Goal: Task Accomplishment & Management: Manage account settings

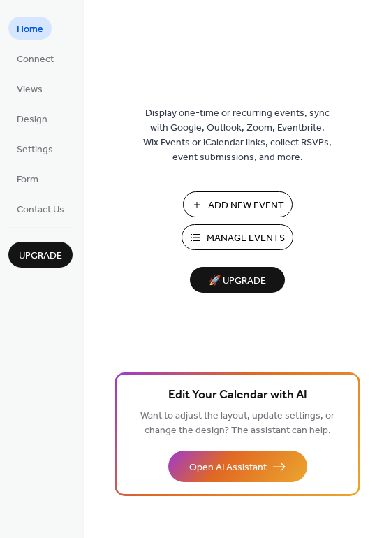
click at [231, 232] on span "Manage Events" at bounding box center [246, 238] width 78 height 15
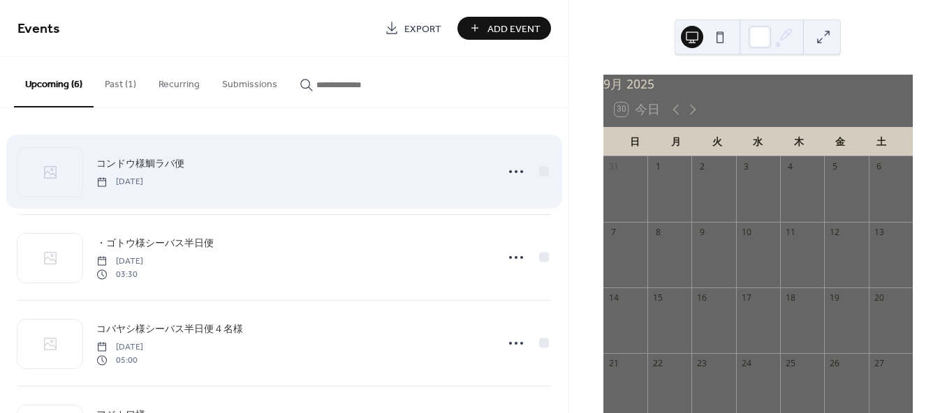
click at [415, 177] on div "コンドウ様鯛ラバ便 [DATE]" at bounding box center [291, 171] width 391 height 31
click at [412, 173] on div "コンドウ様鯛ラバ便 [DATE]" at bounding box center [291, 171] width 391 height 31
click at [509, 177] on icon at bounding box center [516, 172] width 22 height 22
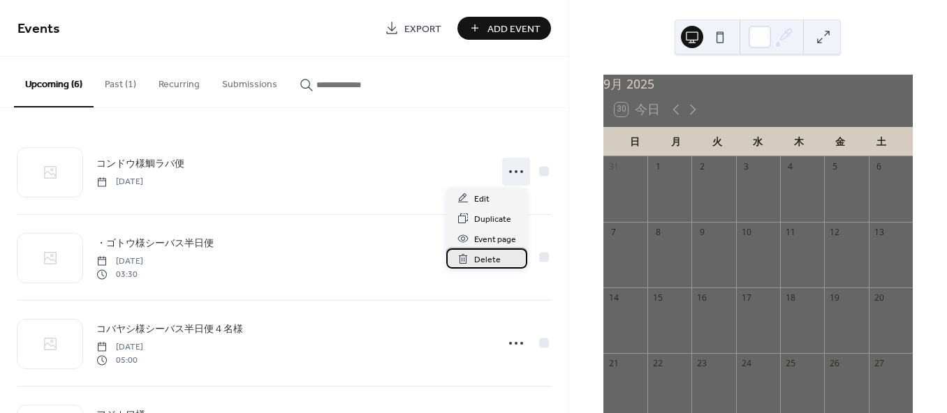
click at [479, 259] on span "Delete" at bounding box center [487, 260] width 27 height 15
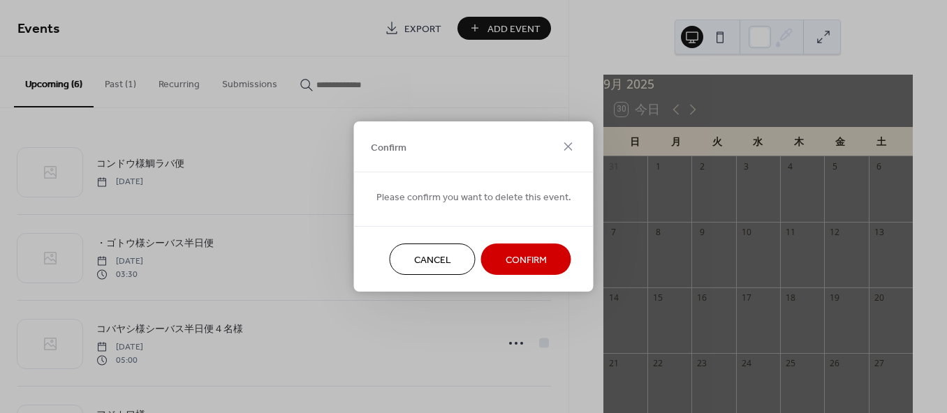
click at [514, 256] on span "Confirm" at bounding box center [525, 260] width 41 height 15
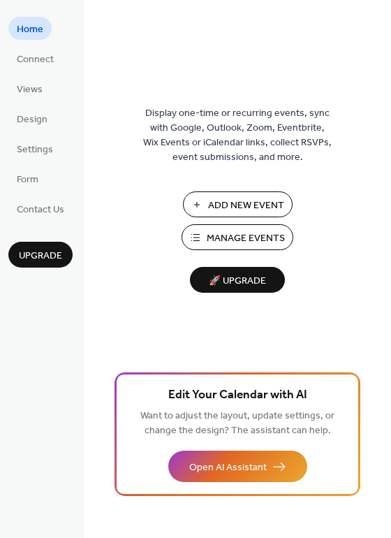
click at [194, 232] on button "Manage Events" at bounding box center [238, 237] width 112 height 26
